Goal: Task Accomplishment & Management: Manage account settings

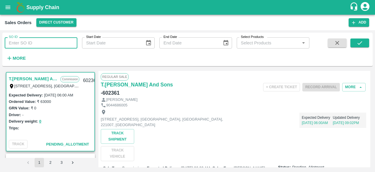
click at [29, 45] on input "SO ID" at bounding box center [41, 42] width 73 height 11
type input "602354"
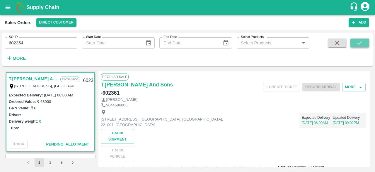
click at [358, 44] on icon "submit" at bounding box center [360, 43] width 5 height 4
click at [352, 86] on button "More" at bounding box center [353, 87] width 23 height 9
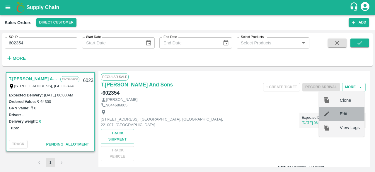
click at [345, 113] on span "Edit" at bounding box center [350, 113] width 20 height 6
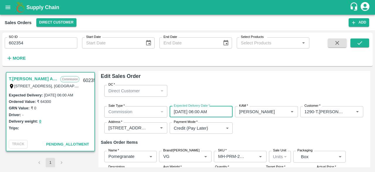
click at [179, 110] on input "20/08/2025 06:00 AM" at bounding box center [199, 111] width 59 height 11
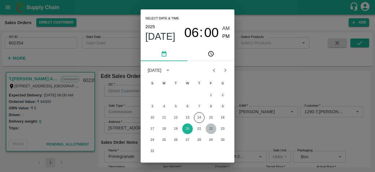
click at [212, 128] on button "22" at bounding box center [211, 128] width 11 height 11
type input "22/08/2025 06:00 AM"
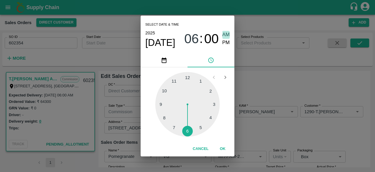
click at [228, 33] on span "AM" at bounding box center [227, 35] width 8 height 8
click at [223, 148] on button "OK" at bounding box center [222, 148] width 19 height 10
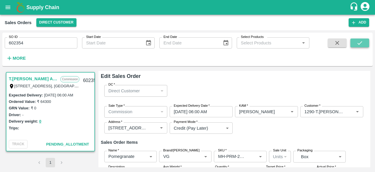
click at [361, 44] on icon "submit" at bounding box center [360, 43] width 6 height 6
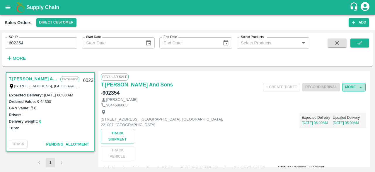
click at [351, 86] on button "More" at bounding box center [353, 87] width 23 height 9
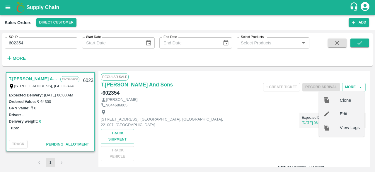
click at [344, 114] on span "Edit" at bounding box center [350, 113] width 20 height 6
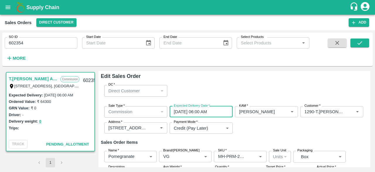
click at [208, 113] on input "20/08/2025 06:00 AM" at bounding box center [199, 111] width 59 height 11
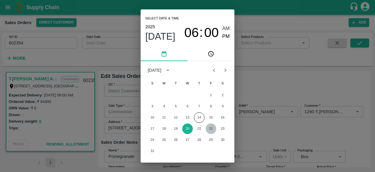
click at [211, 129] on button "22" at bounding box center [211, 128] width 11 height 11
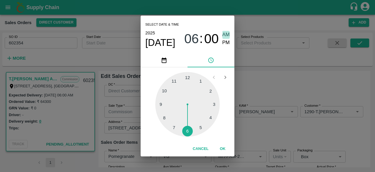
click at [227, 33] on span "AM" at bounding box center [227, 35] width 8 height 8
click at [226, 33] on span "AM" at bounding box center [227, 35] width 8 height 8
click at [225, 150] on button "OK" at bounding box center [222, 148] width 19 height 10
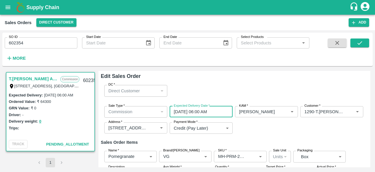
click at [185, 112] on input "22/08/2025 06:00 AM" at bounding box center [199, 111] width 59 height 11
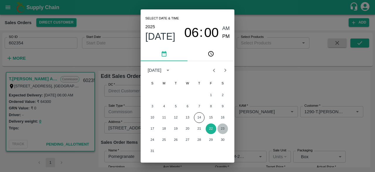
click at [222, 128] on button "23" at bounding box center [223, 128] width 11 height 11
type input "23/08/2025 06:00 AM"
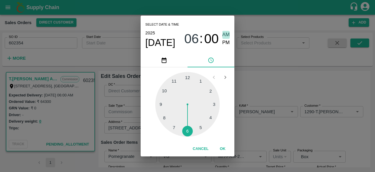
click at [226, 35] on span "AM" at bounding box center [227, 35] width 8 height 8
click at [223, 147] on button "OK" at bounding box center [222, 148] width 19 height 10
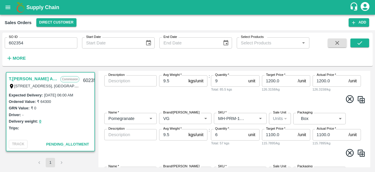
scroll to position [380, 0]
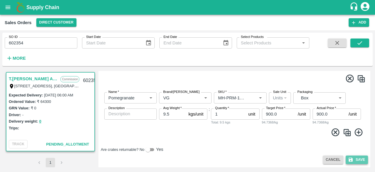
click at [360, 157] on button "Save" at bounding box center [357, 159] width 22 height 9
